Goal: Information Seeking & Learning: Find specific fact

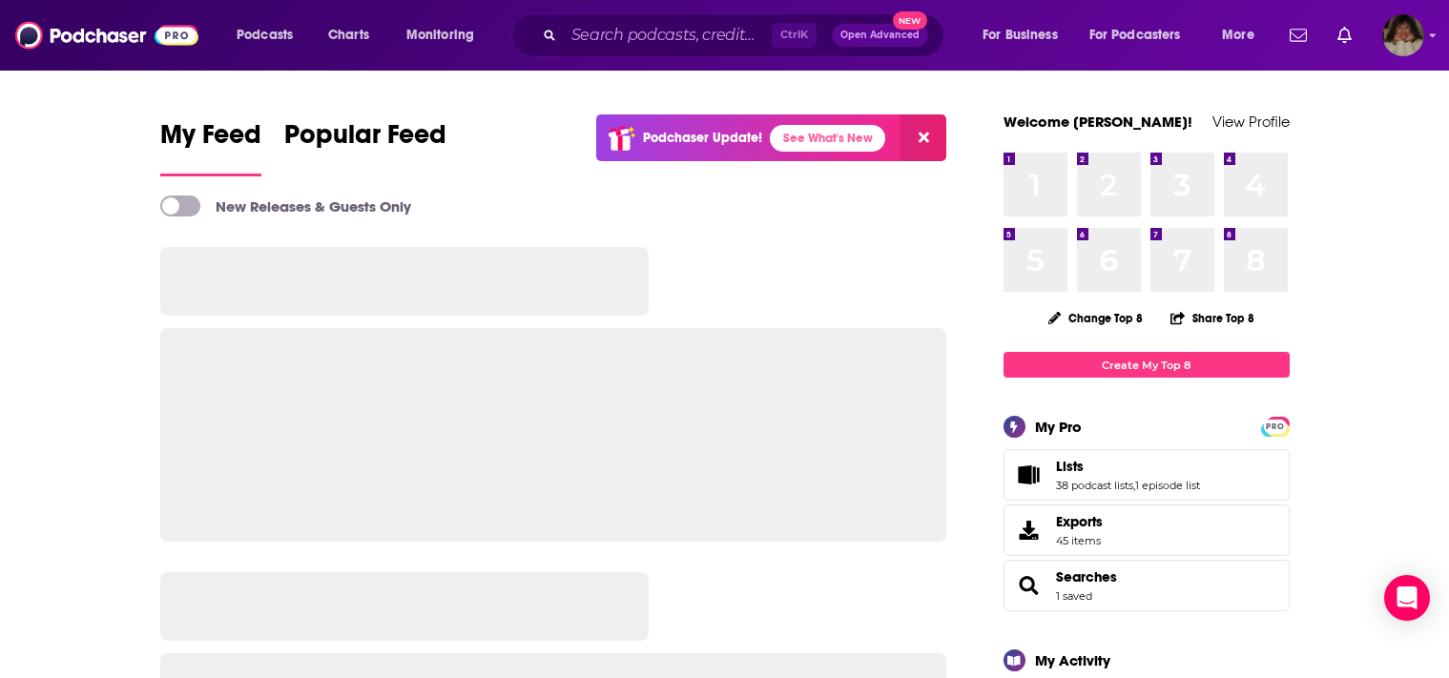
click at [770, 268] on div at bounding box center [553, 394] width 787 height 295
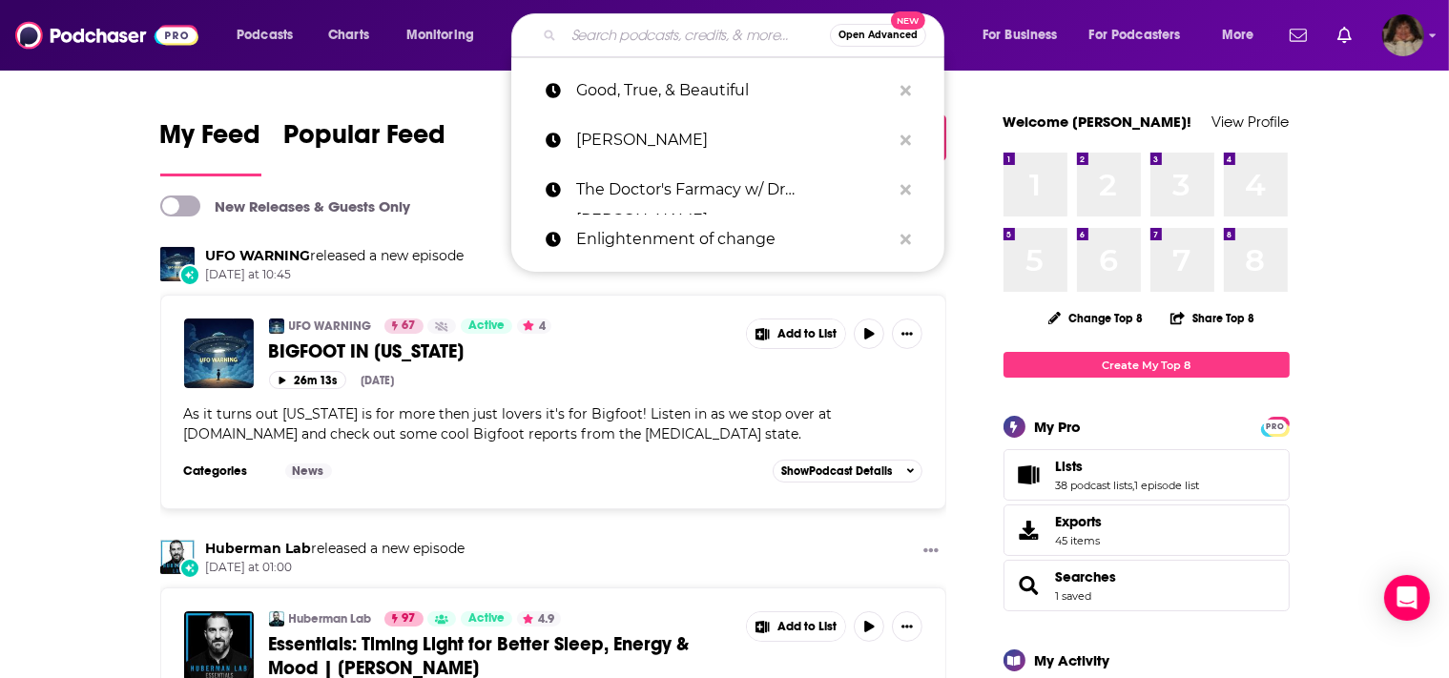
click at [599, 35] on input "Search podcasts, credits, & more..." at bounding box center [697, 35] width 266 height 31
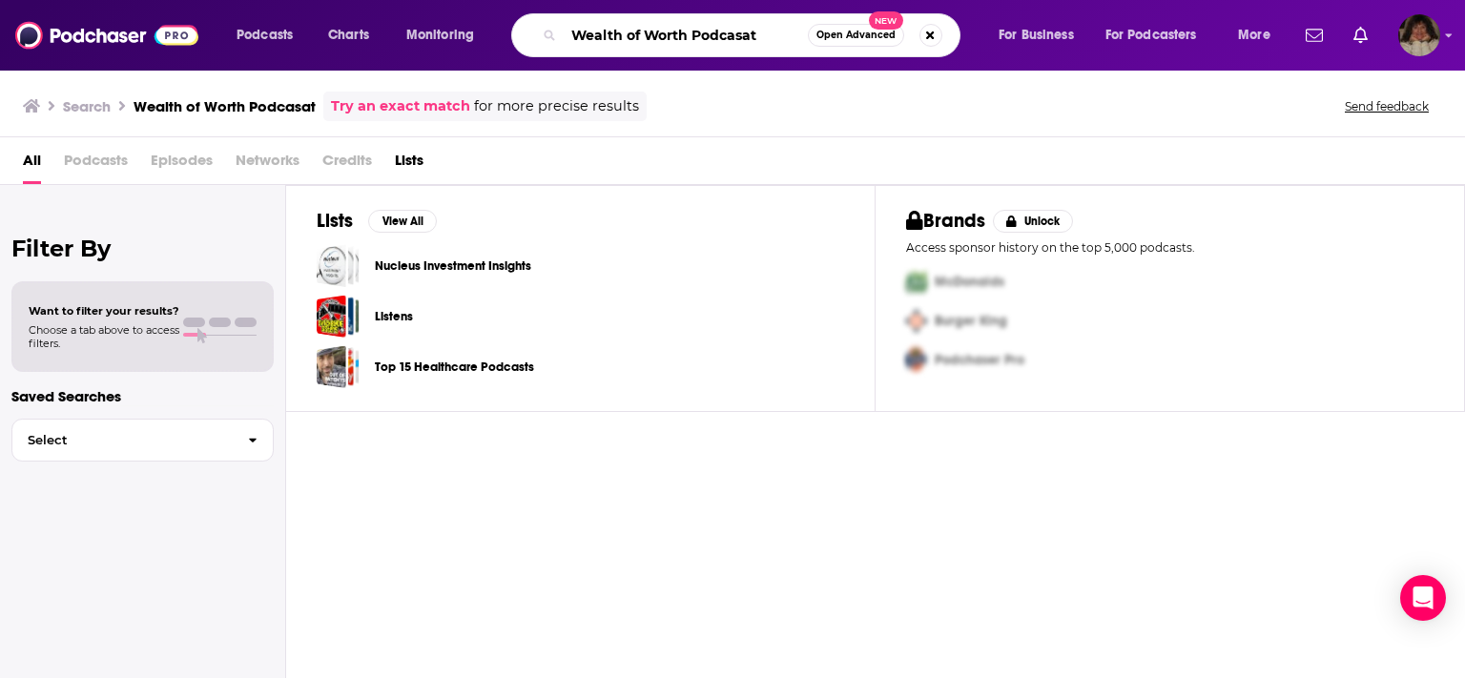
click at [761, 35] on input "Wealth of Worth Podcasat" at bounding box center [686, 35] width 244 height 31
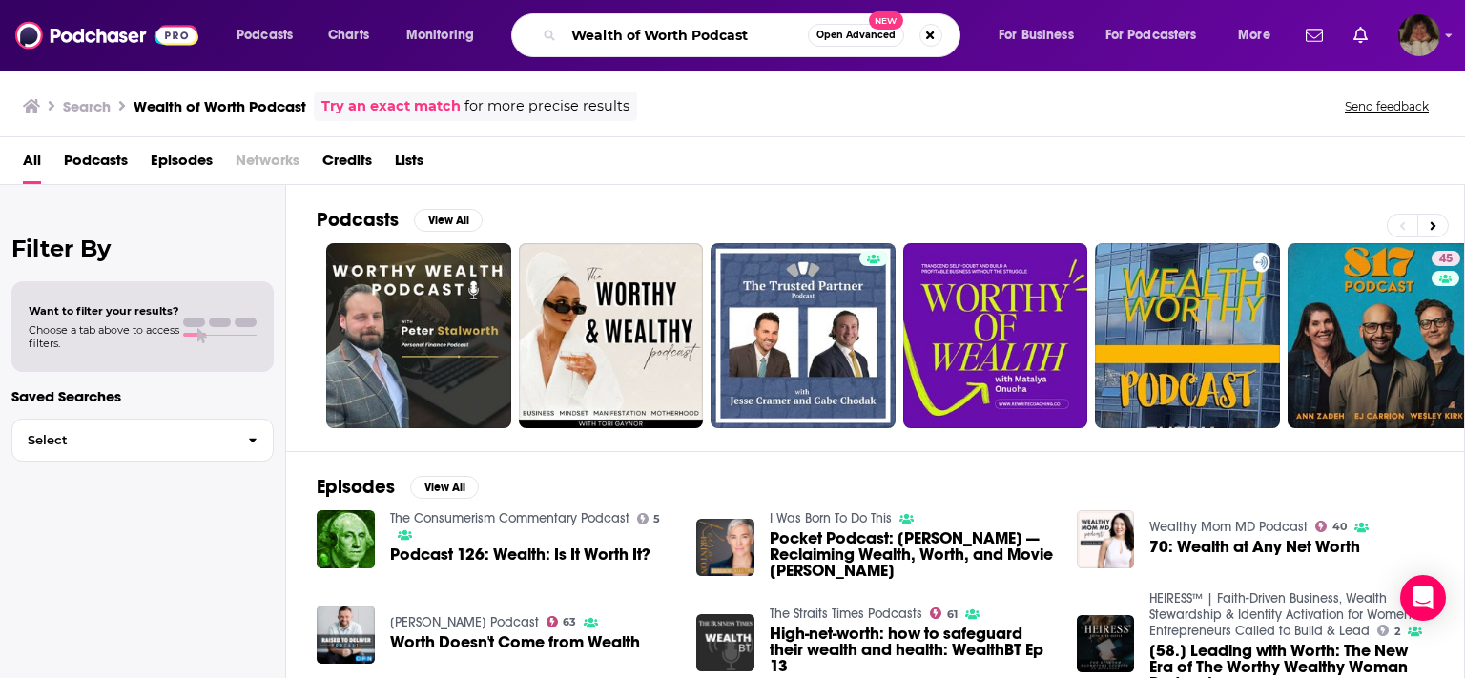
click at [707, 47] on input "Wealth of Worth Podcast" at bounding box center [686, 35] width 244 height 31
click at [775, 27] on input "Wealth of Worth Pdcast" at bounding box center [686, 35] width 244 height 31
type input "Wealth of Worth Podcast"
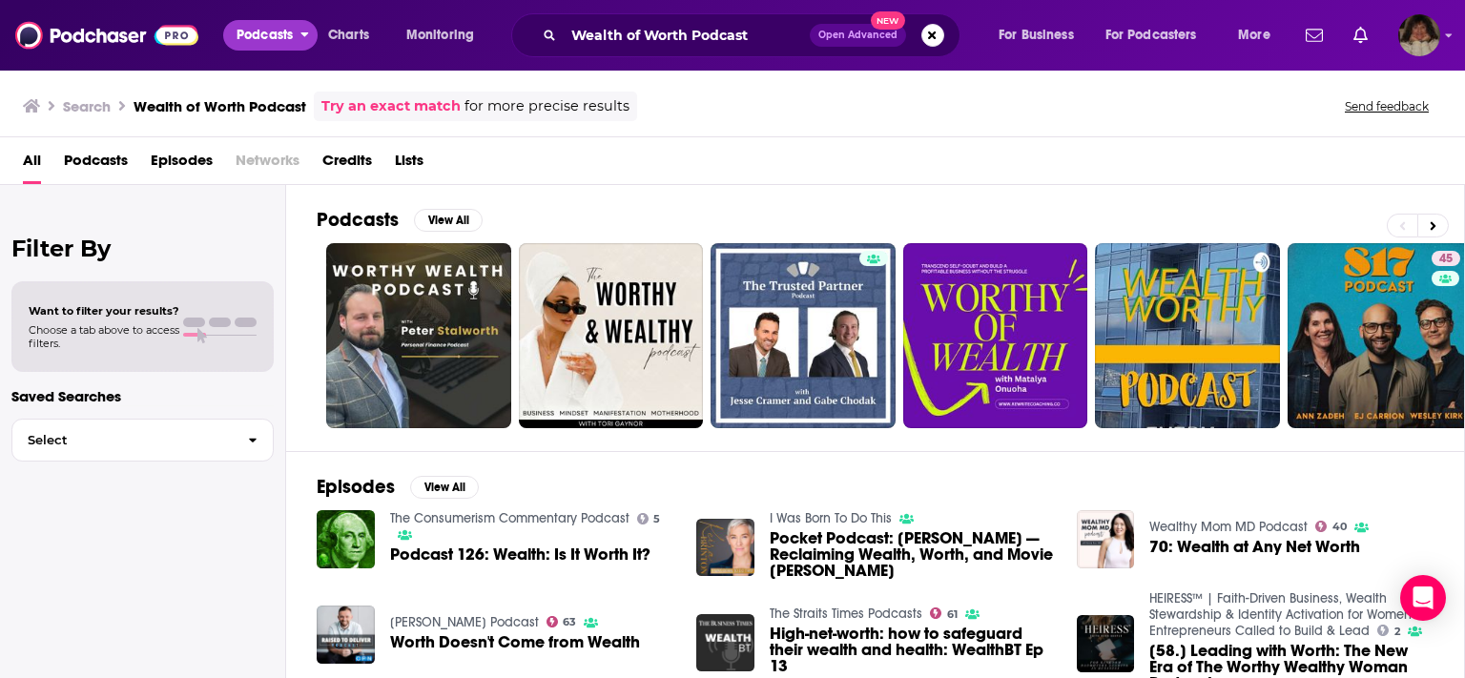
click at [270, 32] on span "Podcasts" at bounding box center [265, 35] width 56 height 27
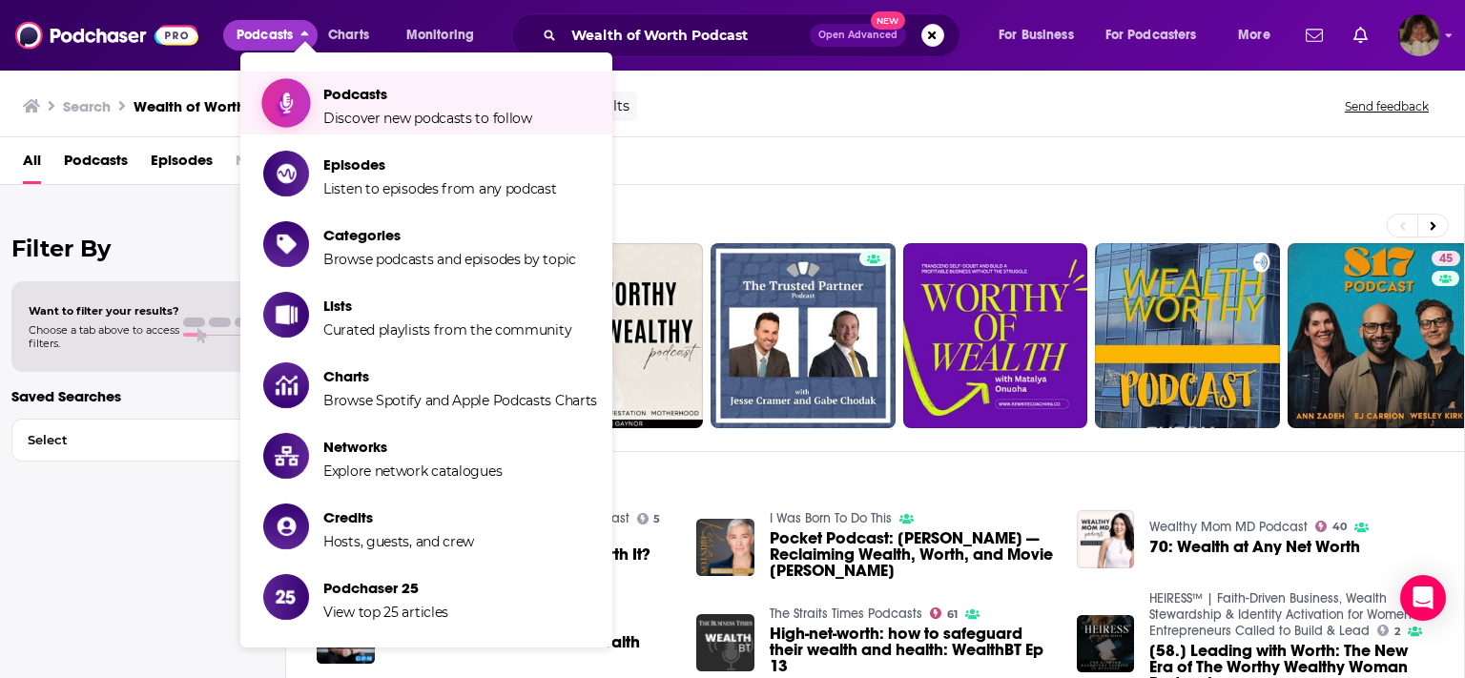
click at [365, 102] on span "Podcasts" at bounding box center [427, 94] width 209 height 18
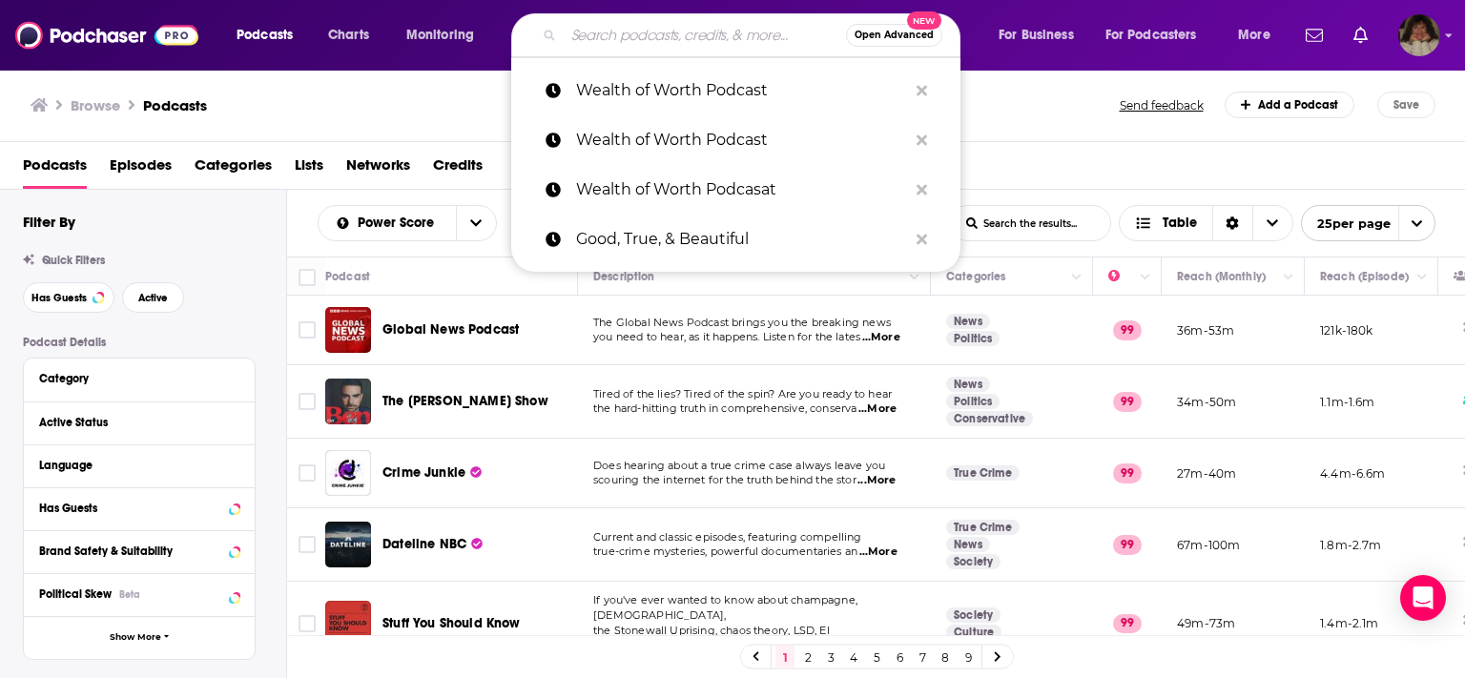
click at [688, 37] on input "Search podcasts, credits, & more..." at bounding box center [705, 35] width 282 height 31
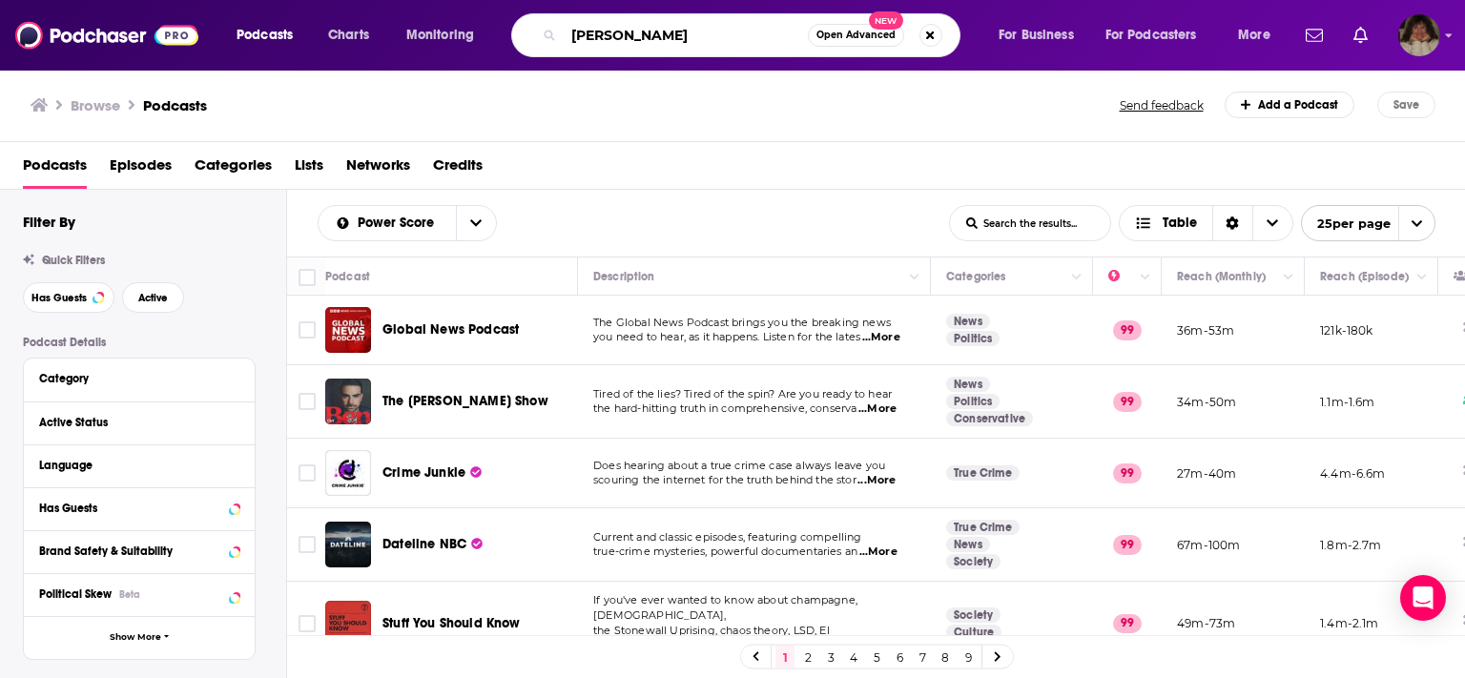
type input "[PERSON_NAME]"
